Goal: Information Seeking & Learning: Find specific fact

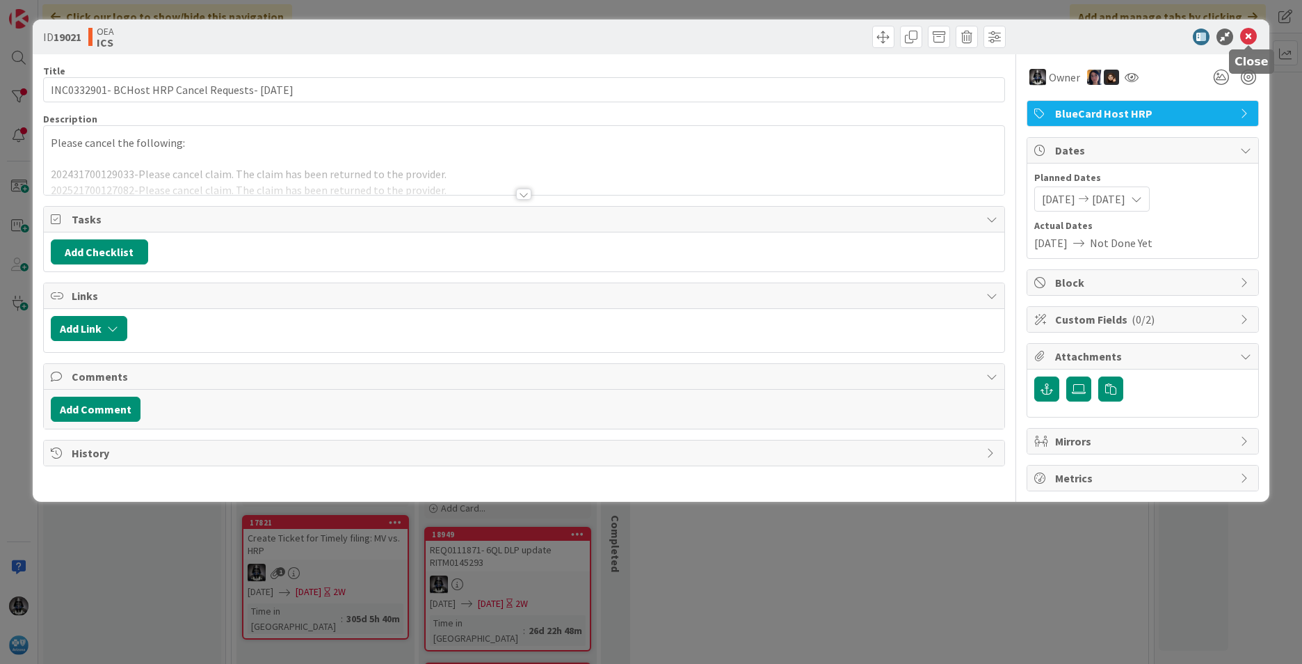
click at [1250, 33] on icon at bounding box center [1249, 37] width 17 height 17
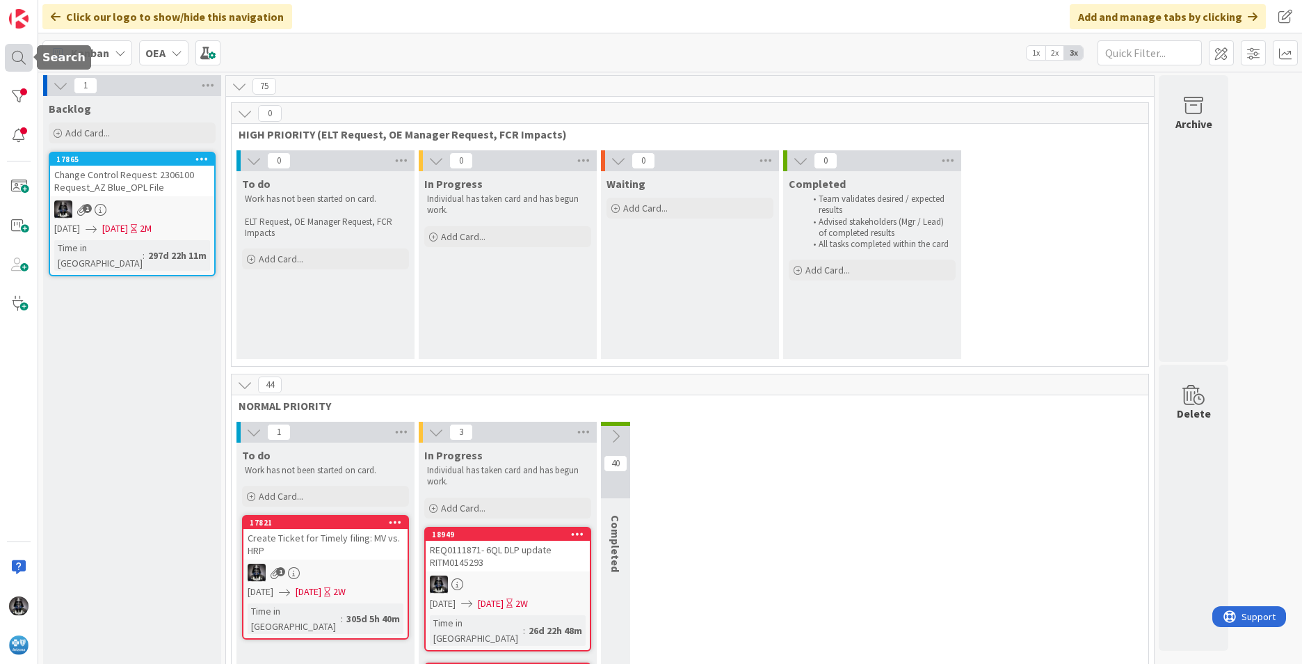
click at [19, 54] on div at bounding box center [19, 58] width 28 height 28
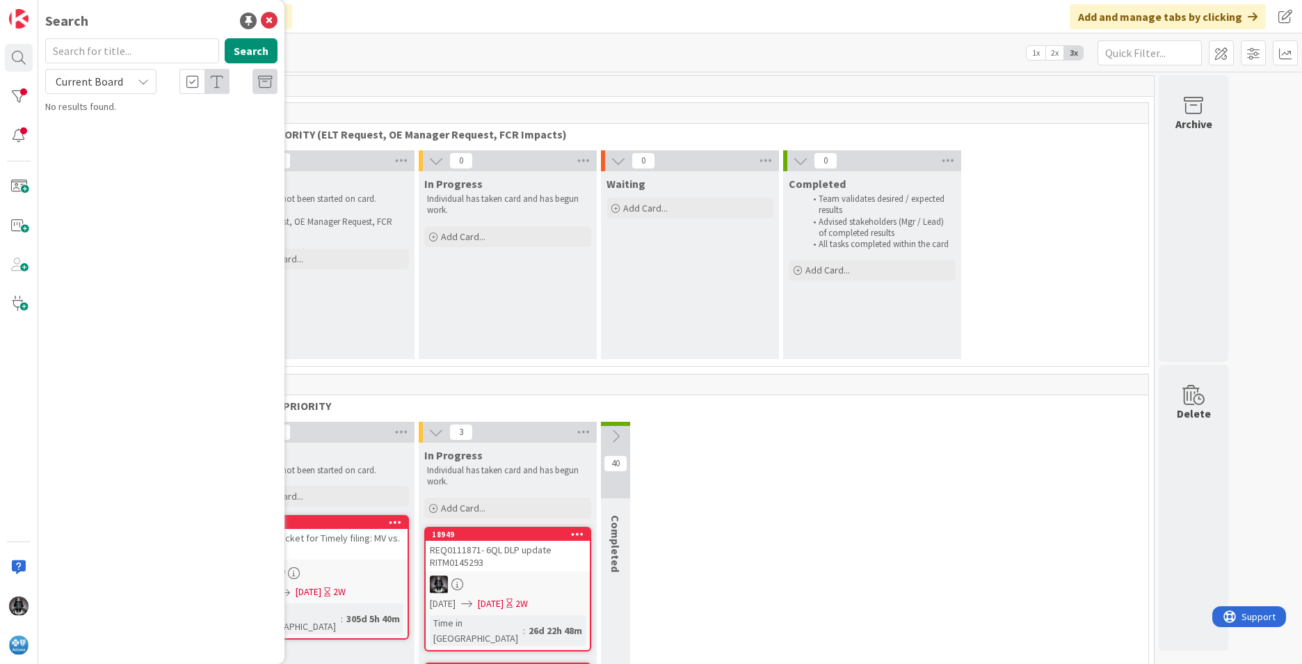
click at [73, 49] on input "text" at bounding box center [132, 50] width 174 height 25
type input "pharm"
click at [138, 79] on icon at bounding box center [143, 81] width 11 height 11
click at [93, 138] on span "All Boards" at bounding box center [125, 139] width 145 height 21
drag, startPoint x: 256, startPoint y: 65, endPoint x: 260, endPoint y: 54, distance: 11.9
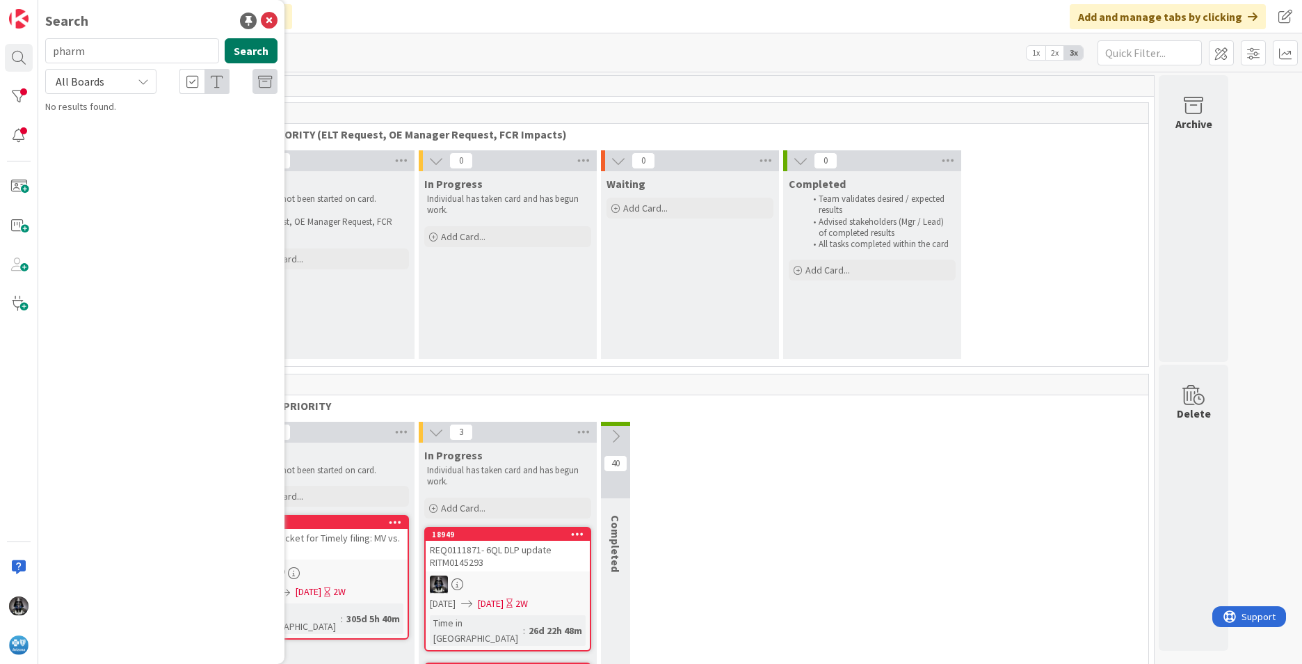
click at [260, 54] on button "Search" at bounding box center [251, 50] width 53 height 25
drag, startPoint x: 75, startPoint y: 52, endPoint x: -4, endPoint y: 61, distance: 79.8
click at [0, 61] on html "Search pharm Search All Boards Current Board All Boards No results found. Click…" at bounding box center [651, 332] width 1302 height 664
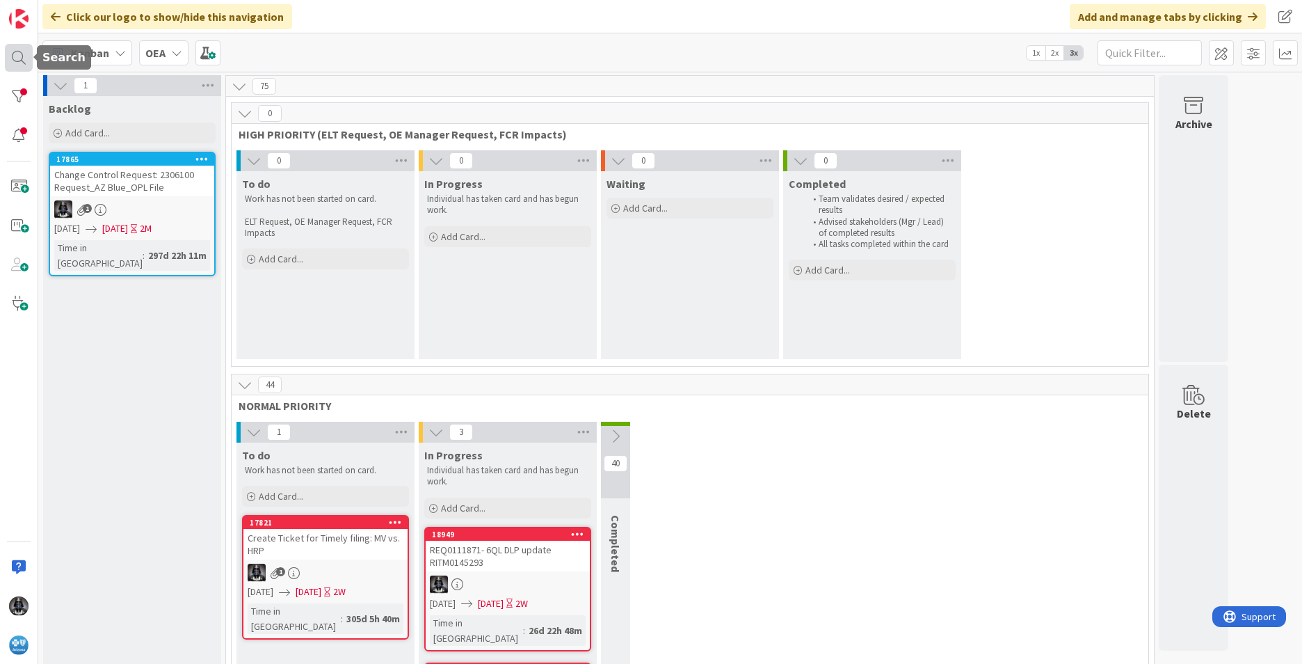
click at [16, 56] on div at bounding box center [19, 58] width 28 height 28
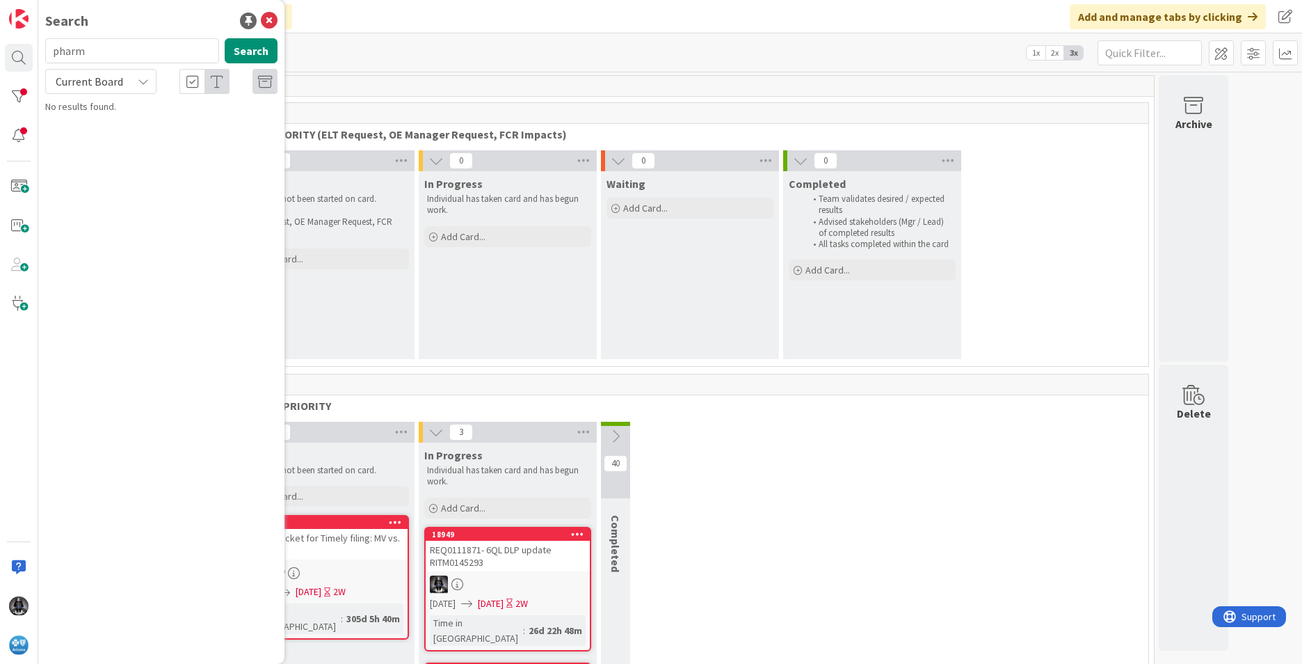
drag, startPoint x: 86, startPoint y: 52, endPoint x: 48, endPoint y: 58, distance: 38.1
click at [48, 58] on input "pharm" at bounding box center [132, 50] width 174 height 25
type input "i93"
click at [253, 45] on button "Search" at bounding box center [251, 50] width 53 height 25
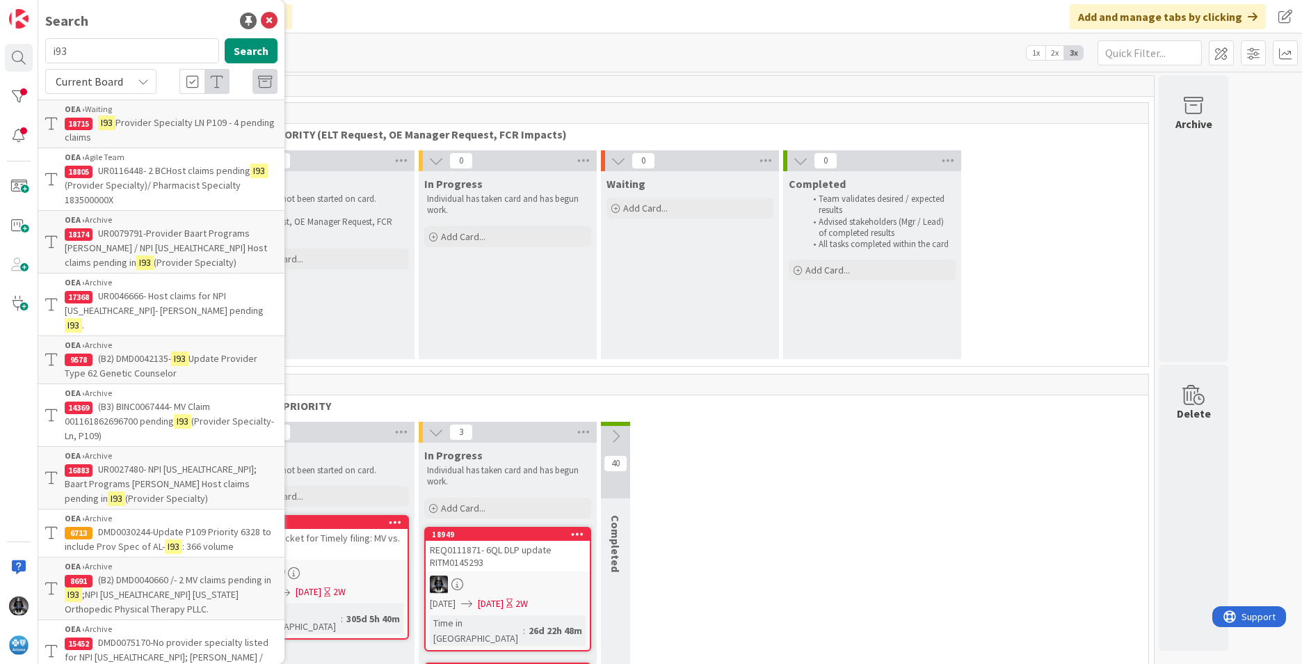
click at [185, 306] on span "UR0046666- Host claims for NPI [US_HEALTHCARE_NPI]- [PERSON_NAME] pending" at bounding box center [164, 302] width 199 height 27
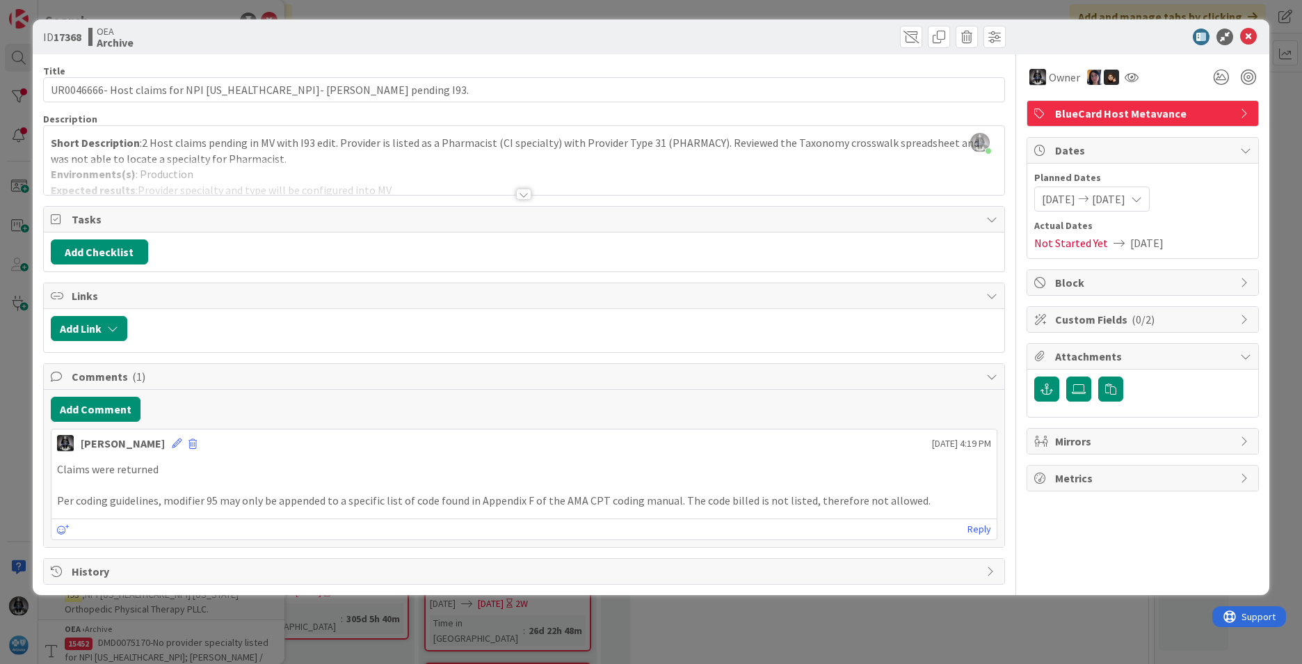
click at [522, 196] on div at bounding box center [523, 194] width 15 height 11
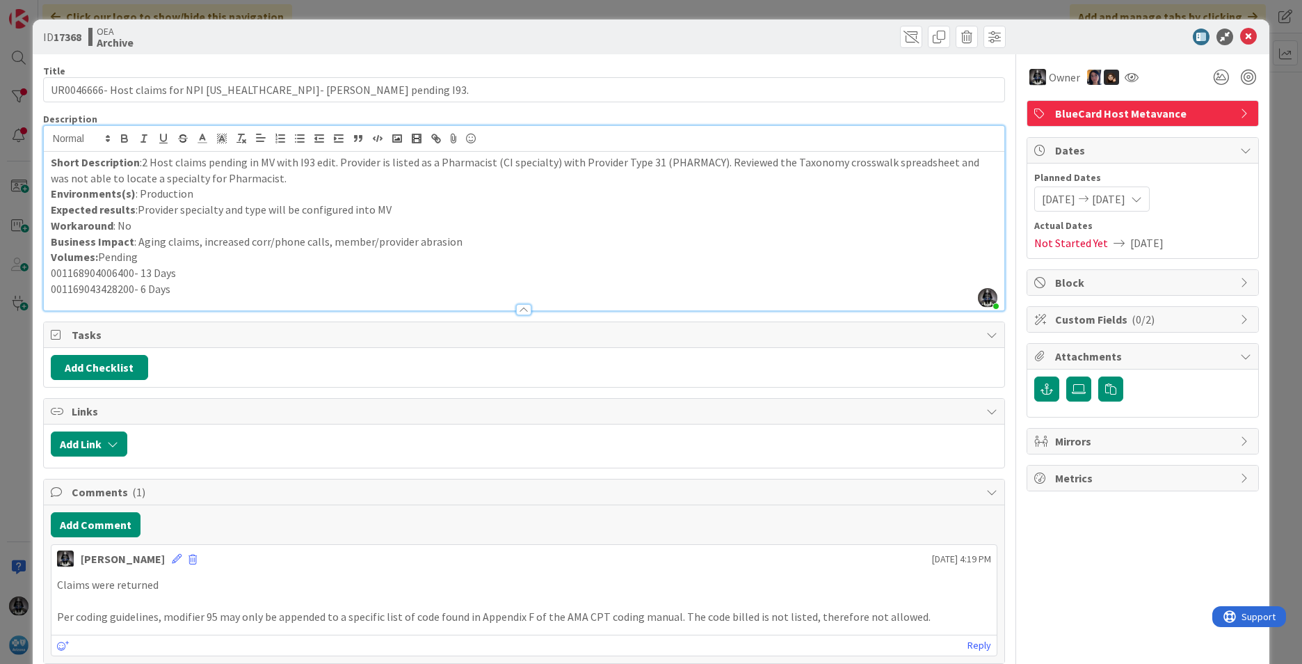
click at [110, 271] on p "001168904006400- 13 Days" at bounding box center [524, 273] width 947 height 16
copy p "001168904006400"
click at [83, 292] on p "001169043428200- 6 Days" at bounding box center [524, 289] width 947 height 16
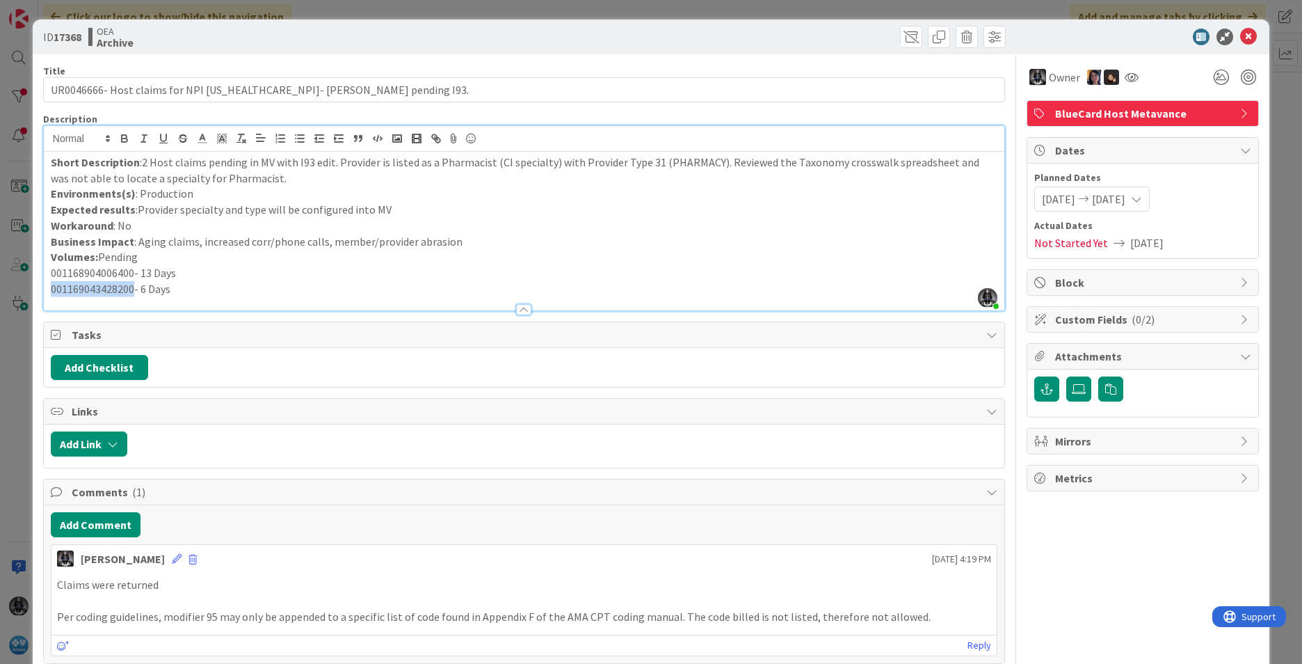
copy p "001169043428200"
drag, startPoint x: 1243, startPoint y: 32, endPoint x: 1220, endPoint y: 42, distance: 25.9
click at [1243, 32] on icon at bounding box center [1249, 37] width 17 height 17
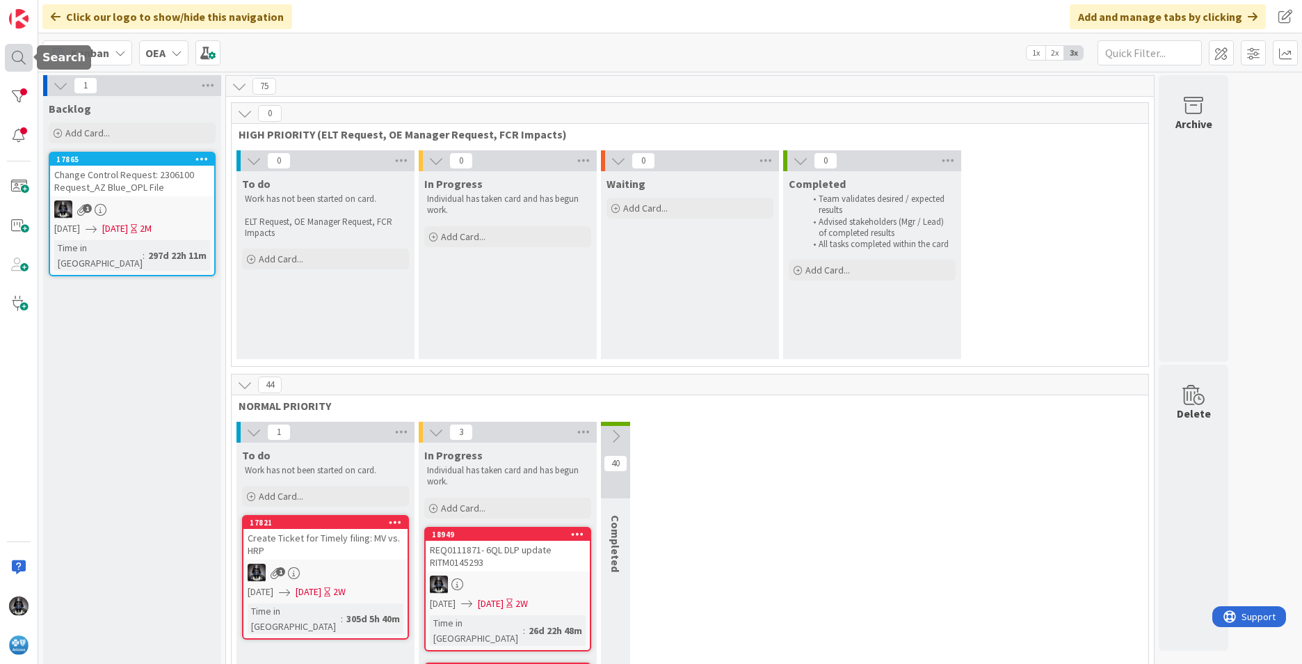
click at [15, 56] on div at bounding box center [19, 58] width 28 height 28
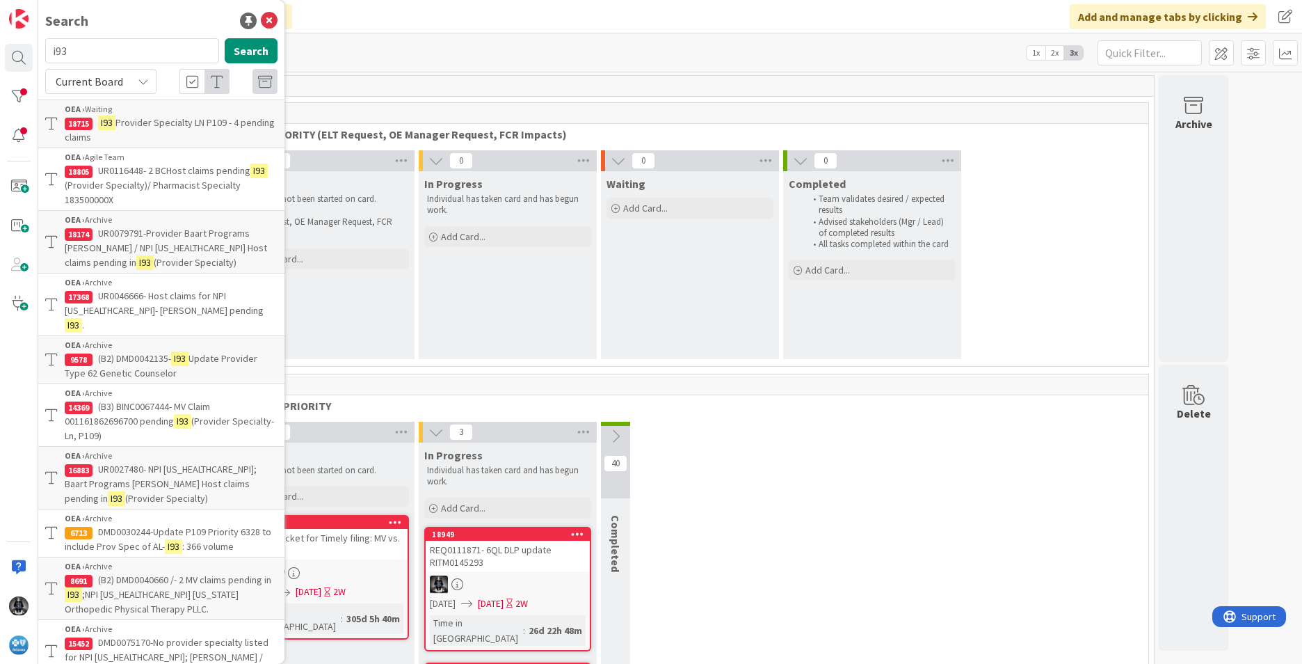
click at [129, 406] on span "(B3) BINC0067444- MV Claim 001161862696700 pending" at bounding box center [137, 413] width 145 height 27
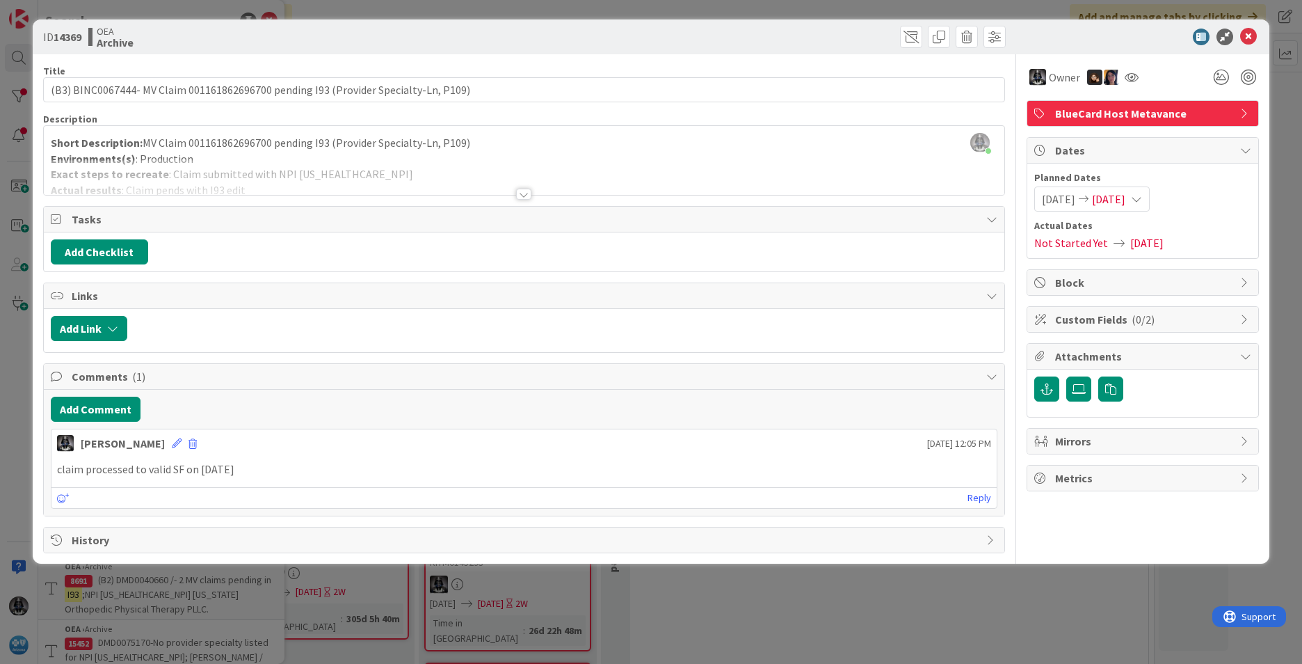
click at [524, 196] on div at bounding box center [523, 194] width 15 height 11
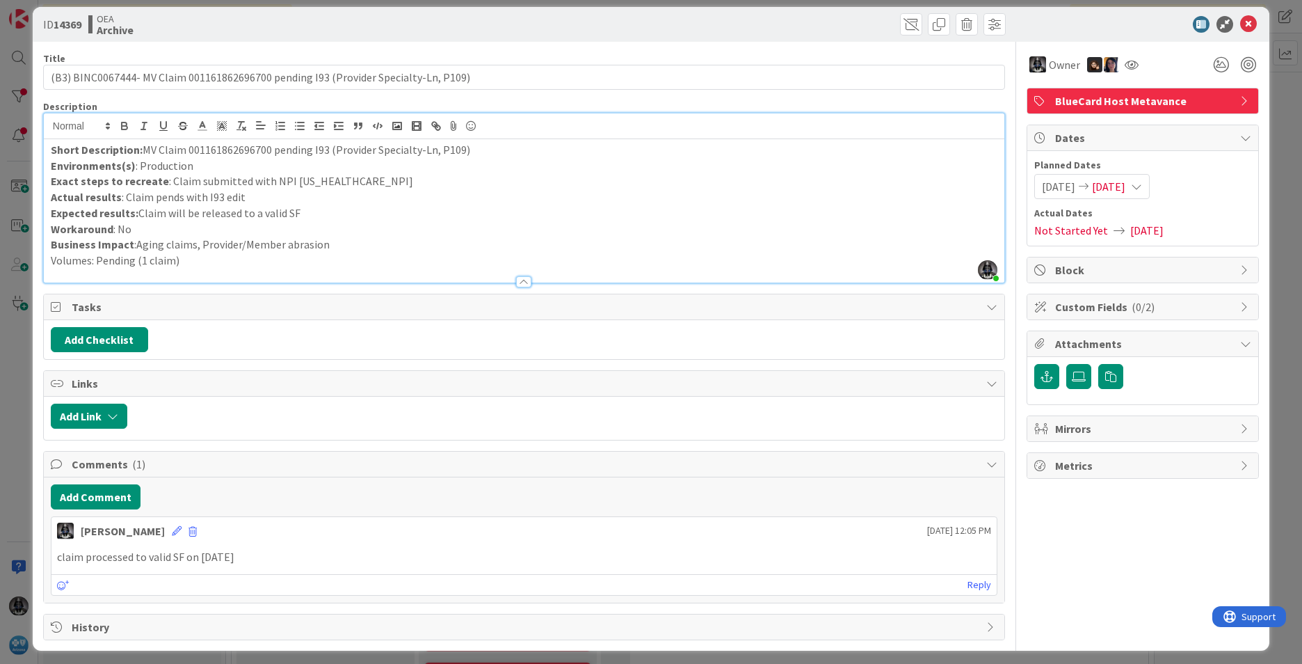
scroll to position [19, 0]
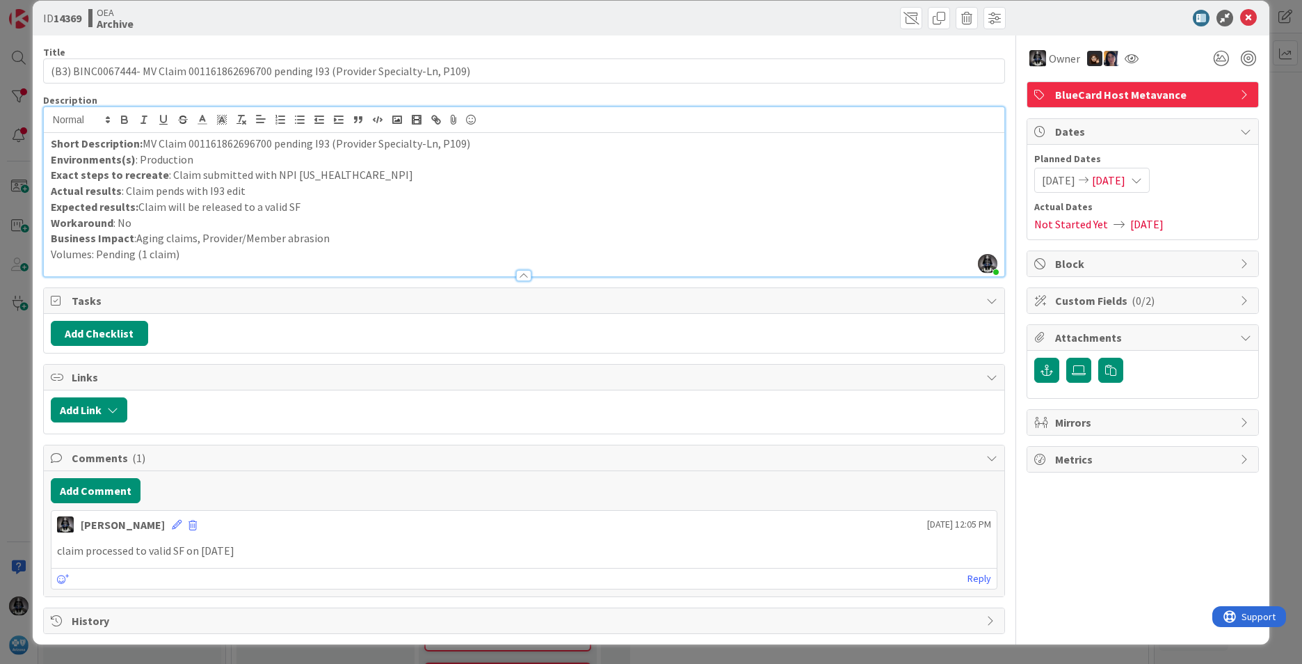
click at [223, 142] on p "Short Description: MV Claim 001161862696700 pending I93 (Provider Specialty-Ln,…" at bounding box center [524, 144] width 947 height 16
copy p "001161862696700"
click at [324, 173] on p "Exact steps to recreate : Claim submitted with NPI [US_HEALTHCARE_NPI]" at bounding box center [524, 175] width 947 height 16
click at [324, 174] on p "Exact steps to recreate : Claim submitted with NPI [US_HEALTHCARE_NPI]" at bounding box center [524, 175] width 947 height 16
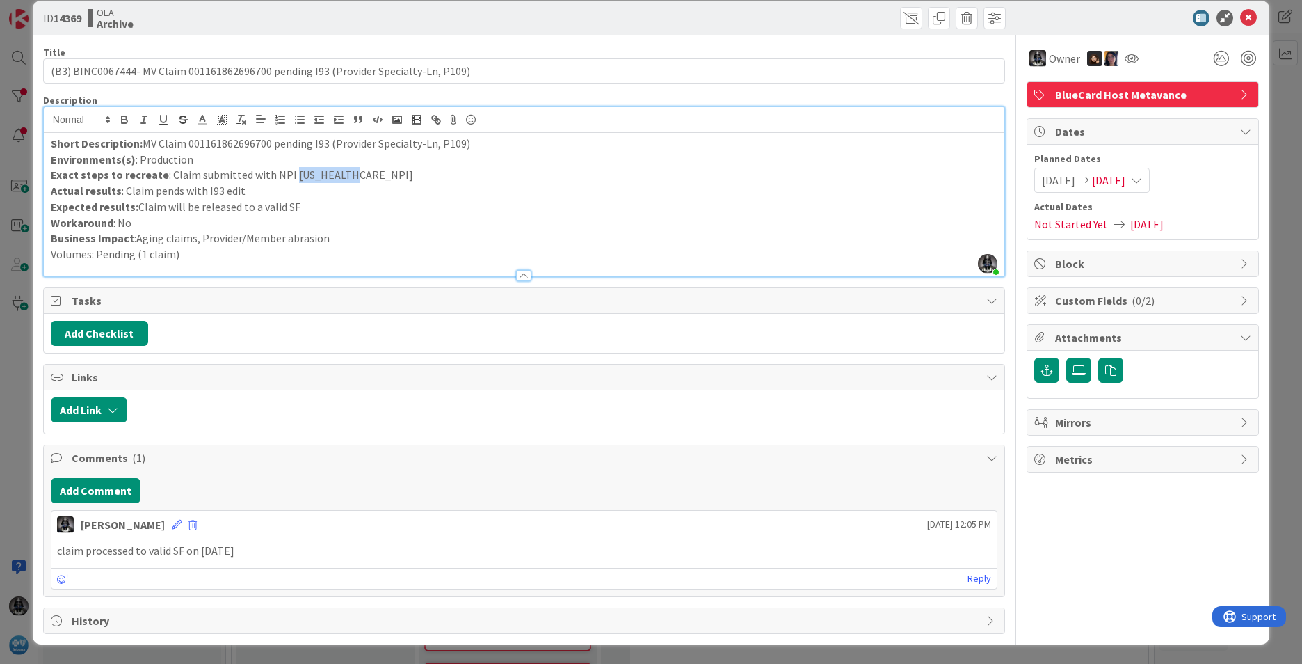
copy p "1659617850"
click at [1241, 16] on icon at bounding box center [1249, 18] width 17 height 17
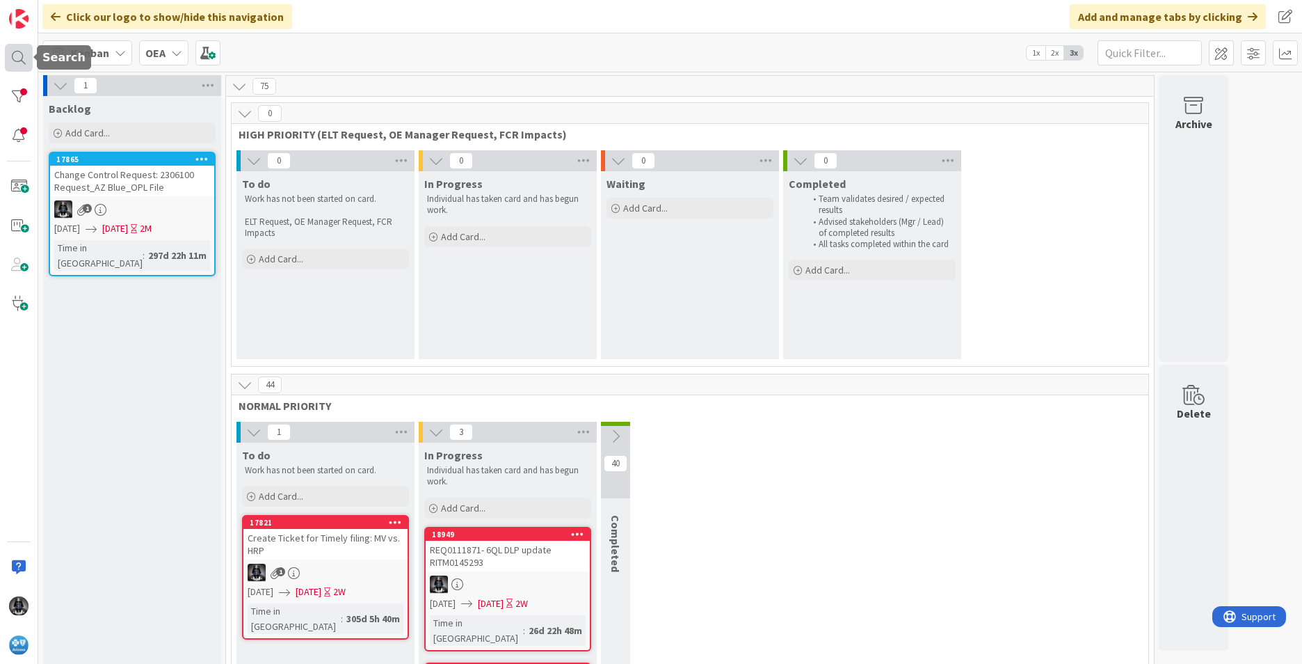
click at [20, 54] on div at bounding box center [19, 58] width 28 height 28
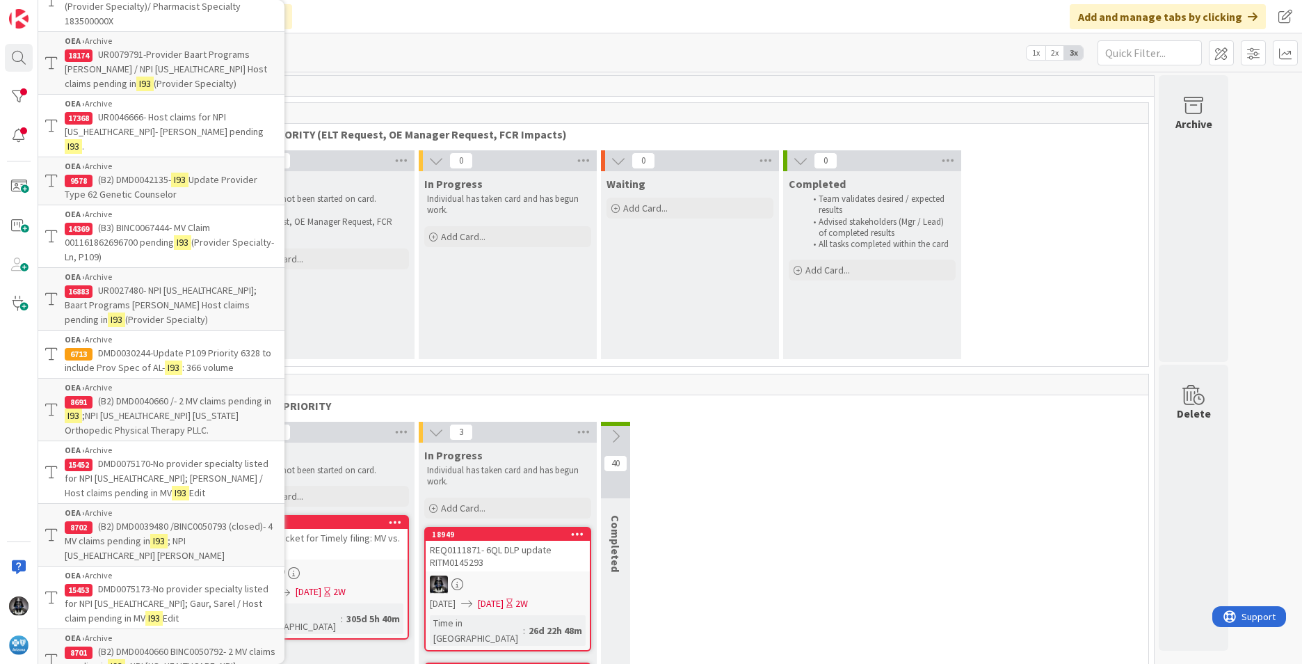
scroll to position [191, 0]
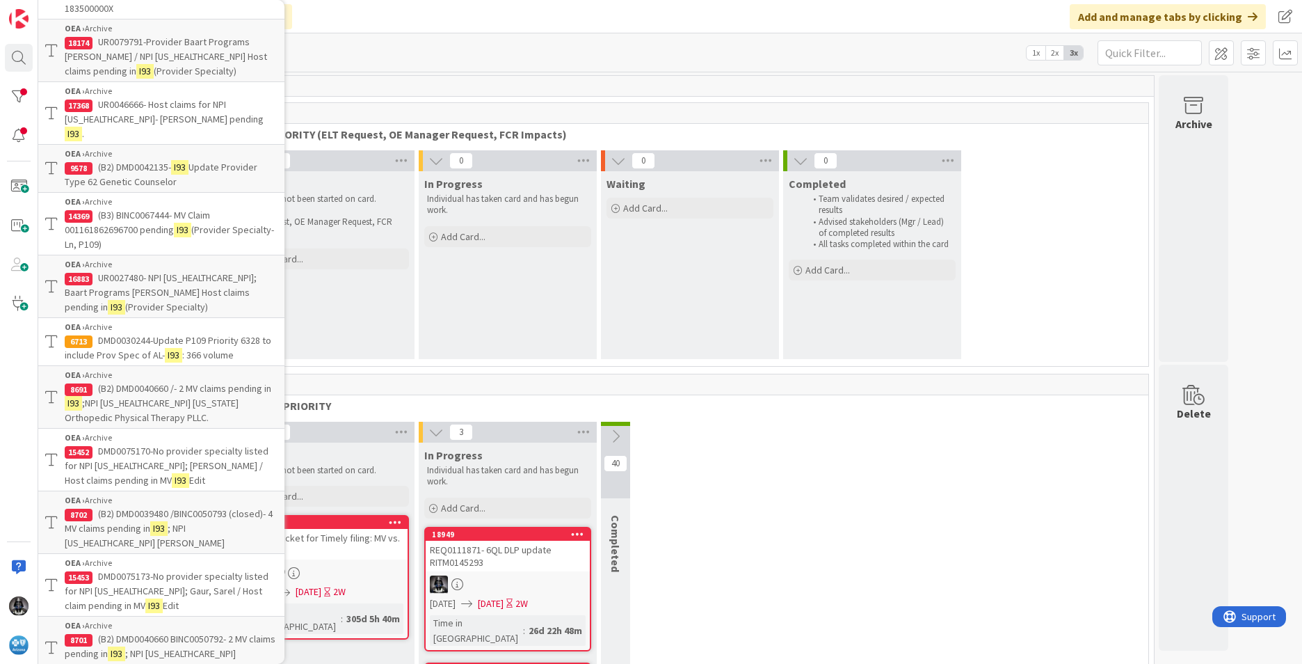
click at [164, 445] on span "DMD0075170-No provider specialty listed for NPI [US_HEALTHCARE_NPI]; [PERSON_NA…" at bounding box center [167, 466] width 204 height 42
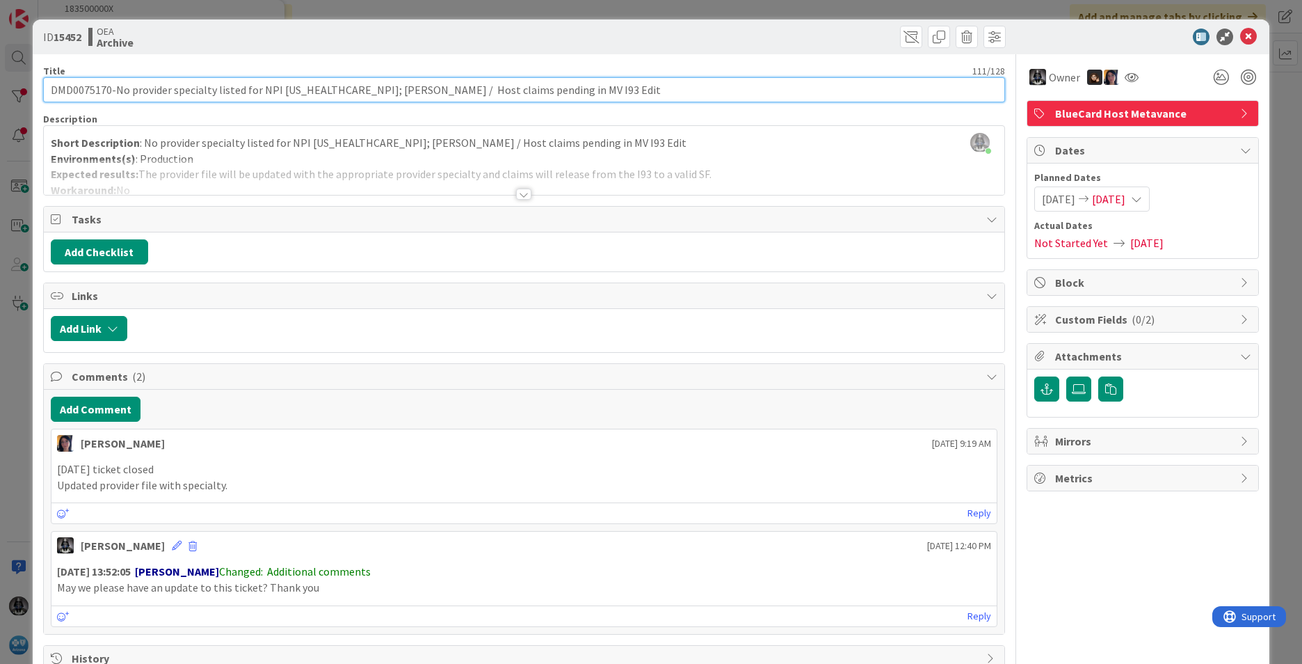
click at [294, 86] on input "DMD0075170-No provider specialty listed for NPI [US_HEALTHCARE_NPI]; [PERSON_NA…" at bounding box center [524, 89] width 962 height 25
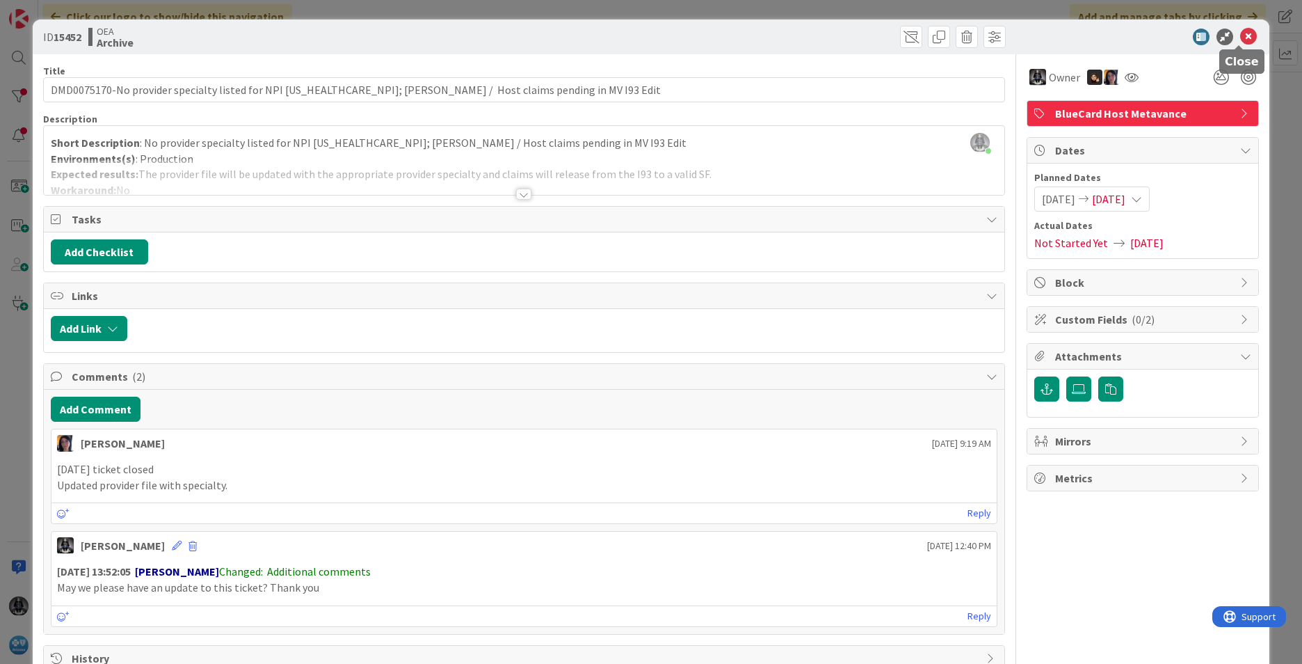
click at [1241, 30] on icon at bounding box center [1249, 37] width 17 height 17
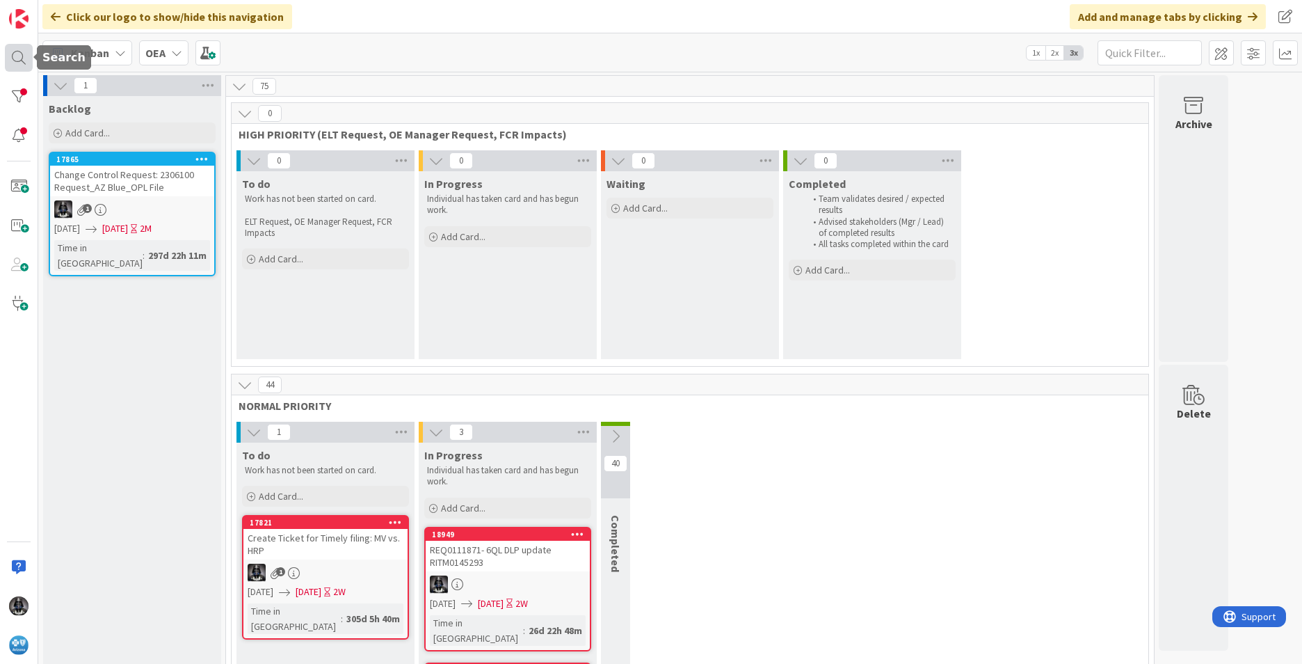
click at [15, 55] on div at bounding box center [19, 58] width 28 height 28
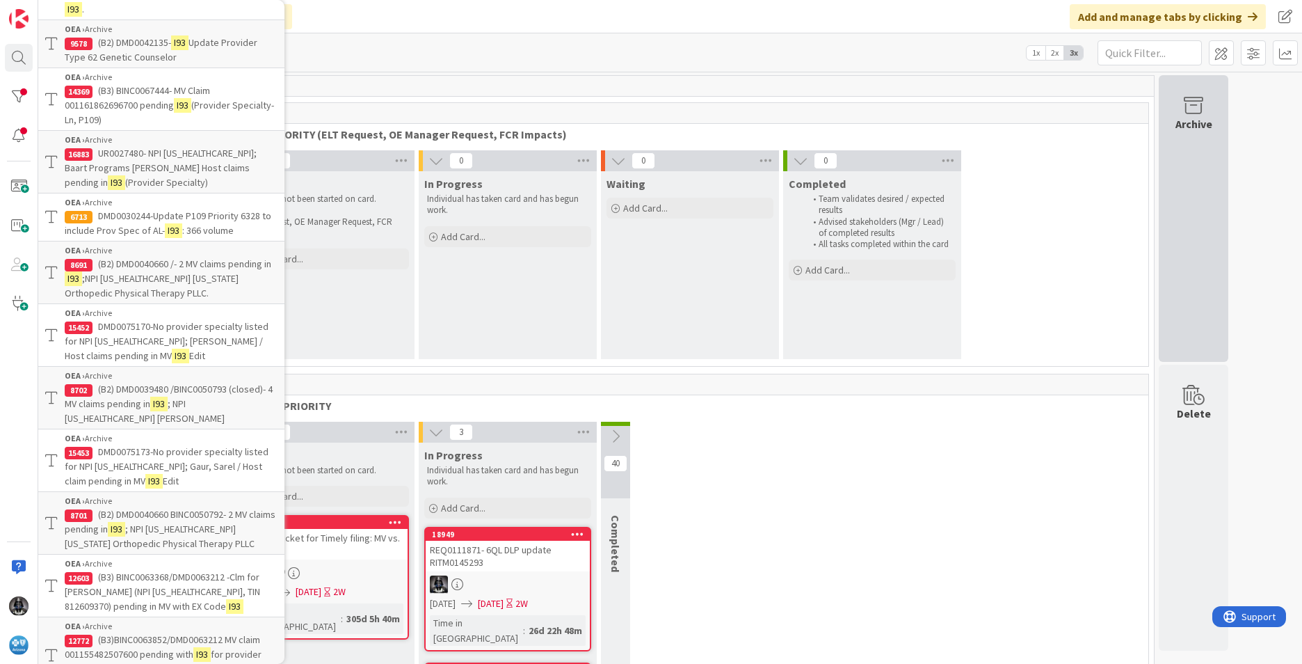
scroll to position [314, 0]
